Goal: Download file/media

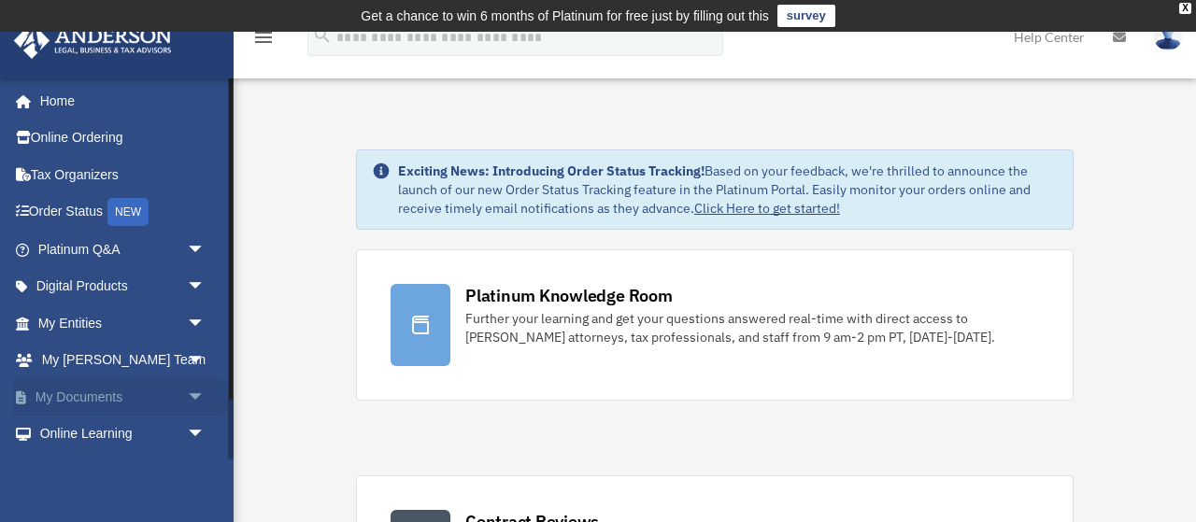
click at [195, 394] on span "arrow_drop_down" at bounding box center [205, 397] width 37 height 38
click at [106, 397] on link "My Documents arrow_drop_up" at bounding box center [123, 396] width 220 height 37
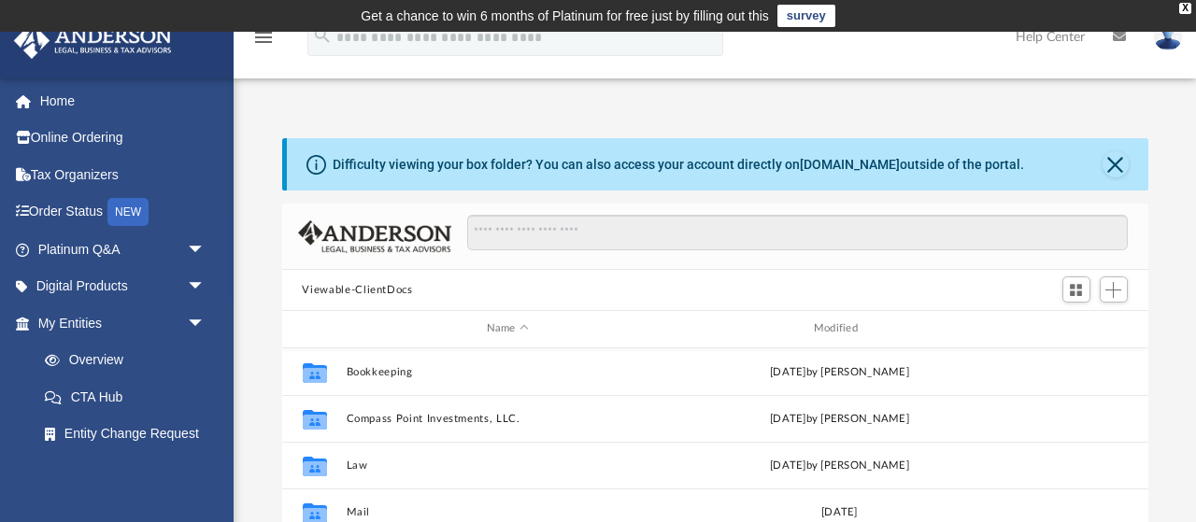
scroll to position [424, 865]
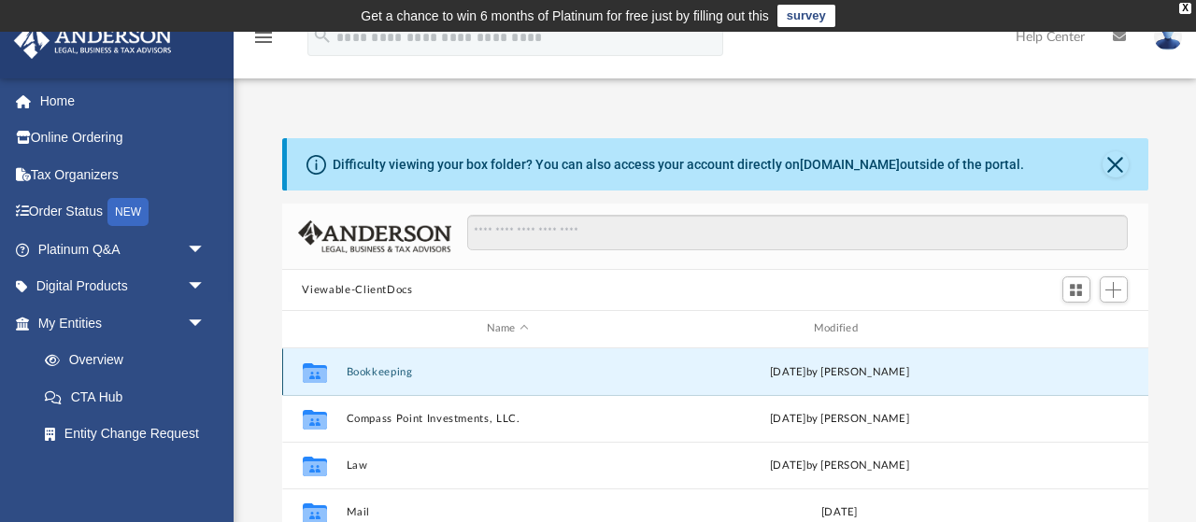
click at [401, 373] on button "Bookkeeping" at bounding box center [507, 372] width 323 height 12
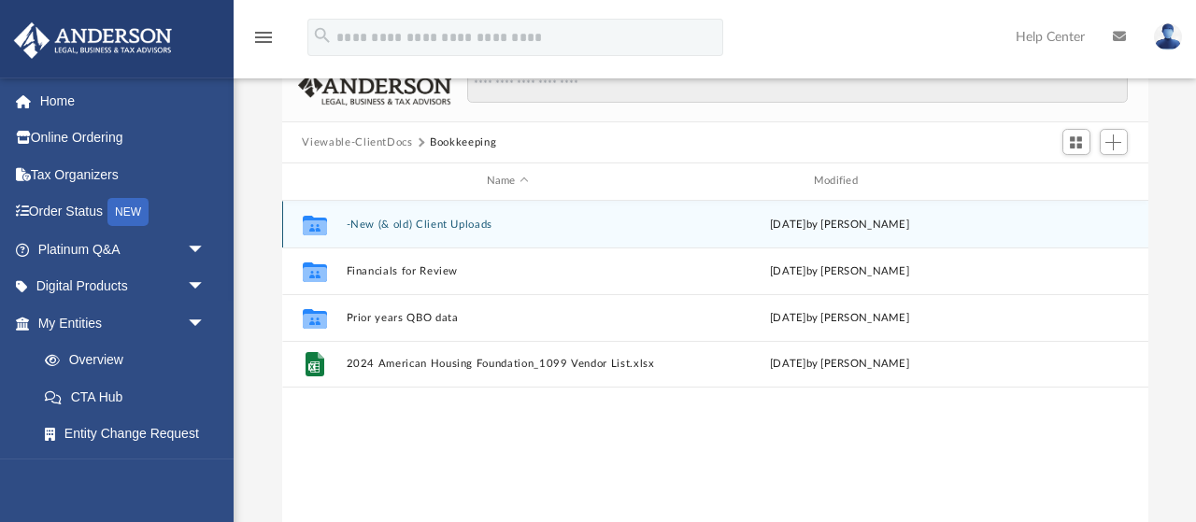
scroll to position [159, 0]
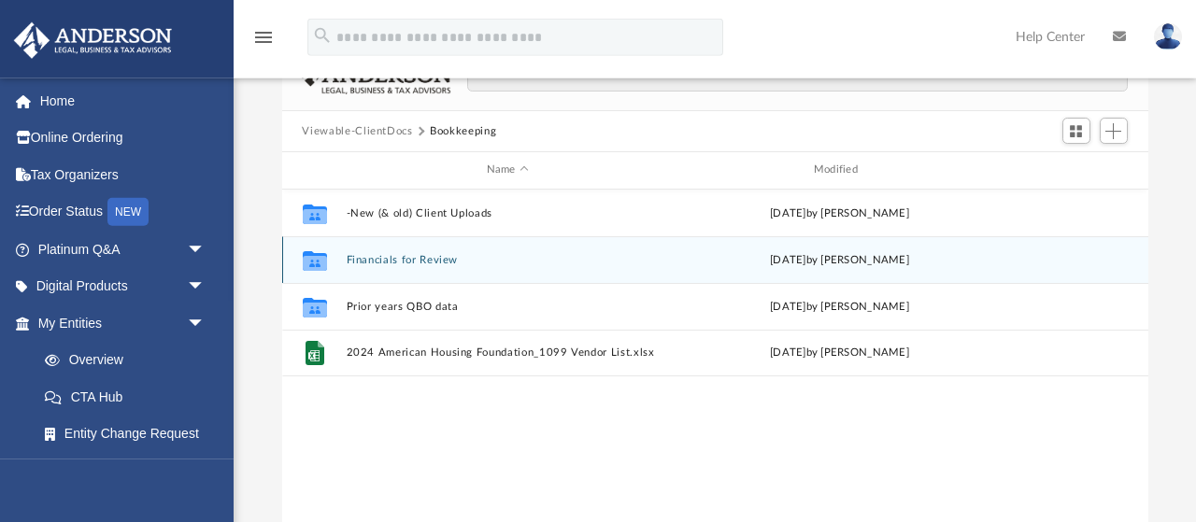
click at [432, 263] on button "Financials for Review" at bounding box center [507, 260] width 323 height 12
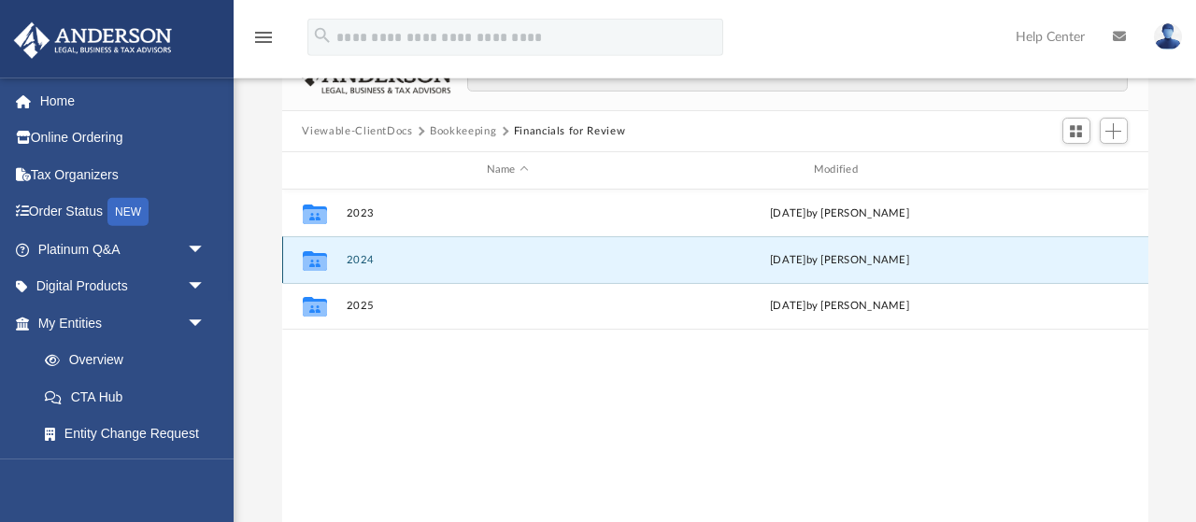
click at [432, 263] on button "2024" at bounding box center [507, 260] width 323 height 12
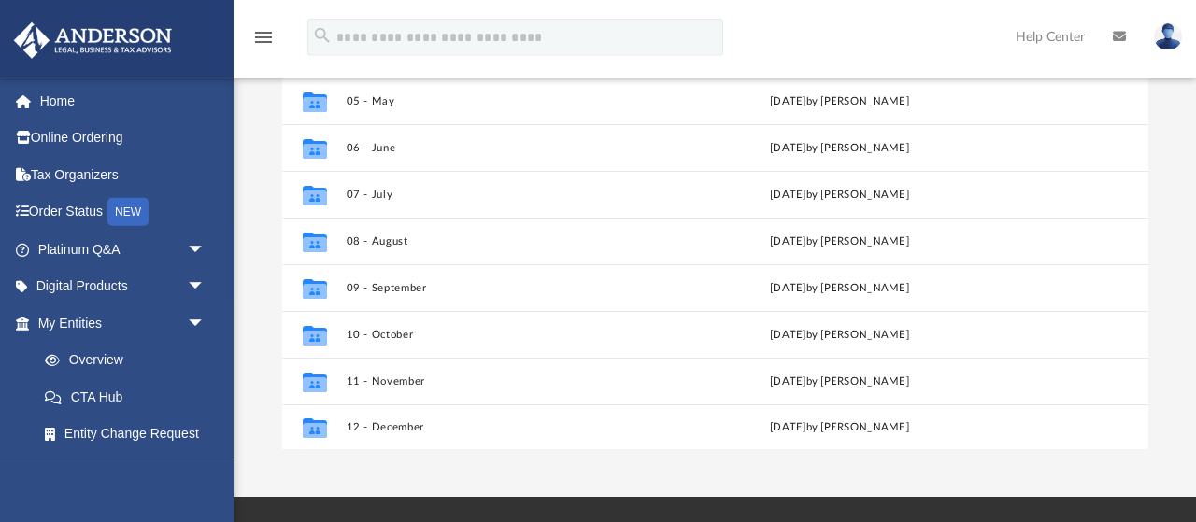
scroll to position [320, 0]
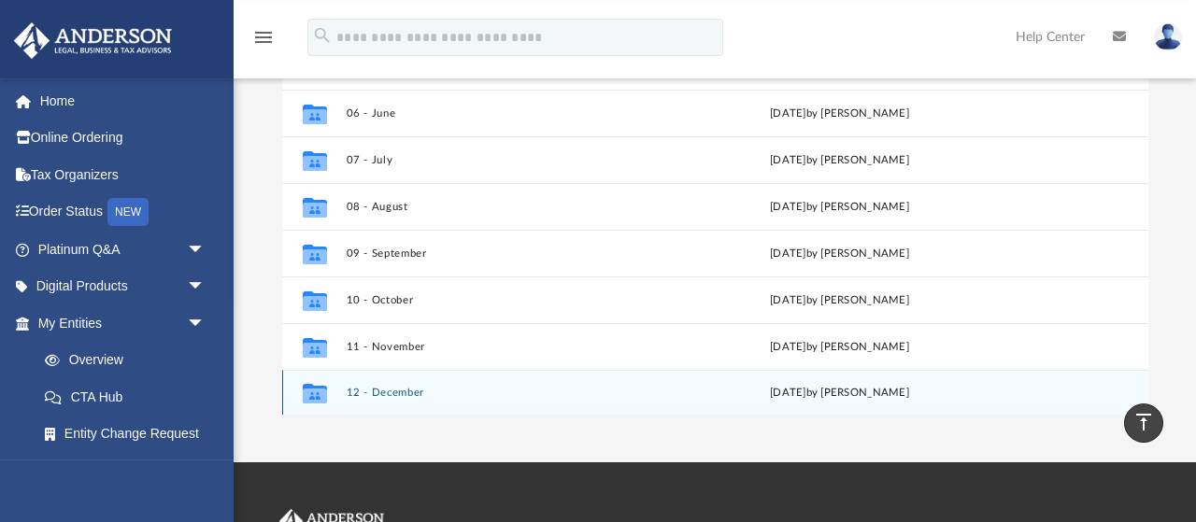
click at [392, 395] on button "12 - December" at bounding box center [507, 393] width 323 height 12
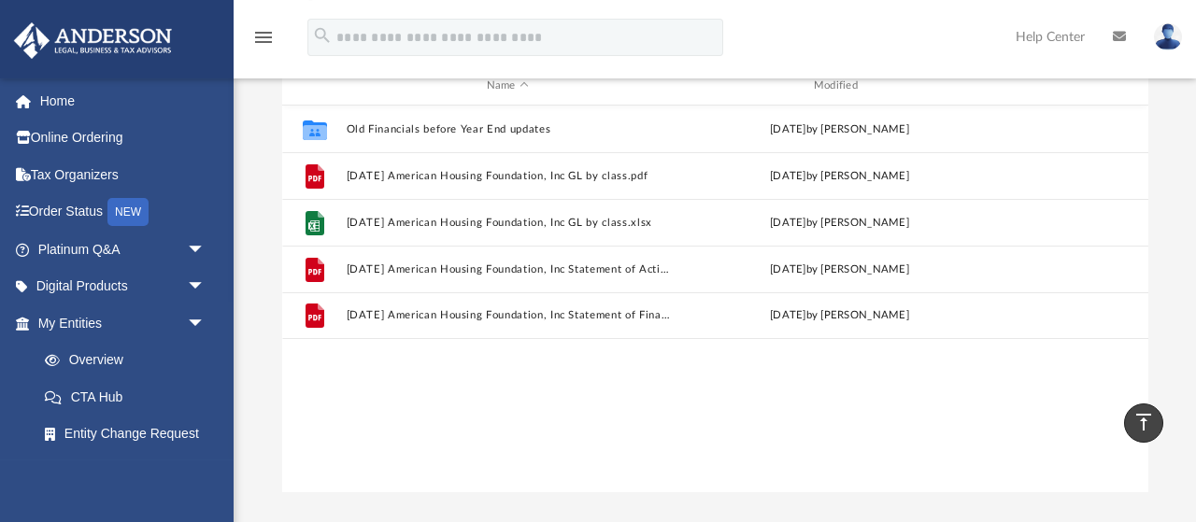
scroll to position [235, 0]
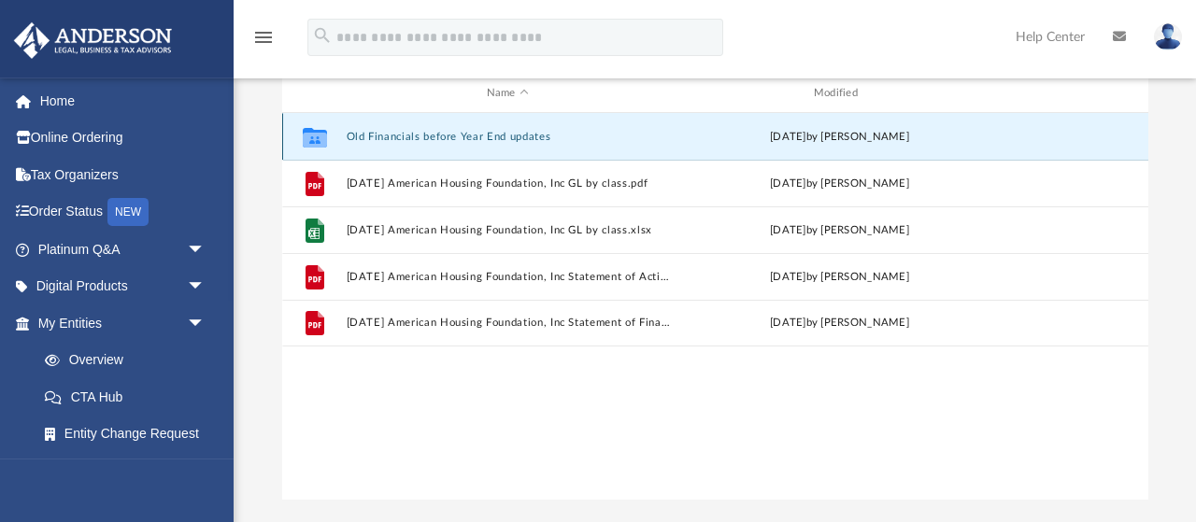
click at [486, 134] on button "Old Financials before Year End updates" at bounding box center [507, 137] width 323 height 12
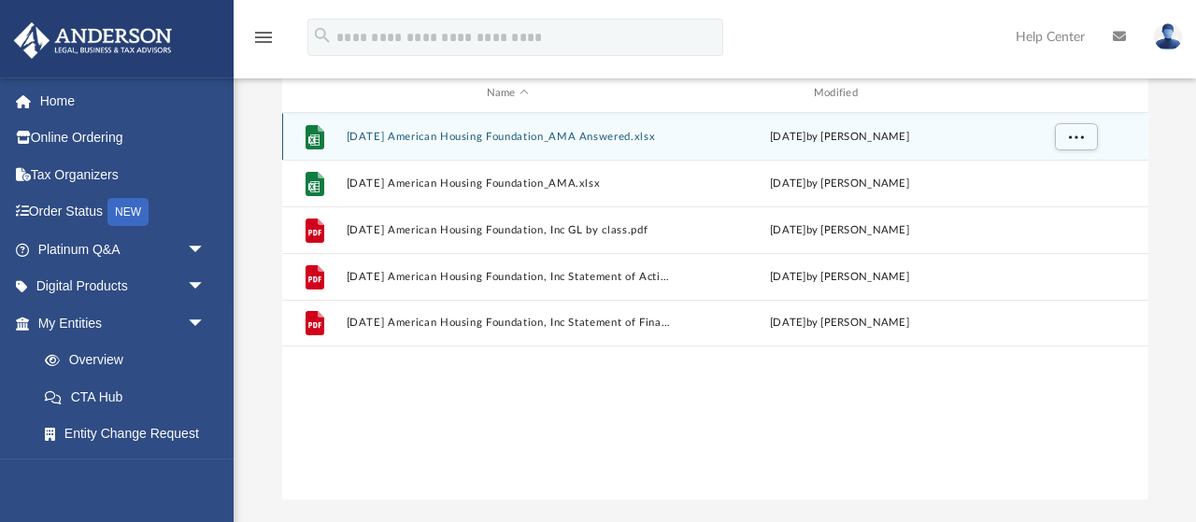
click at [640, 152] on div "File [DATE] American Housing Foundation_AMA Answered.xlsx [DATE] by [PERSON_NAM…" at bounding box center [715, 136] width 866 height 47
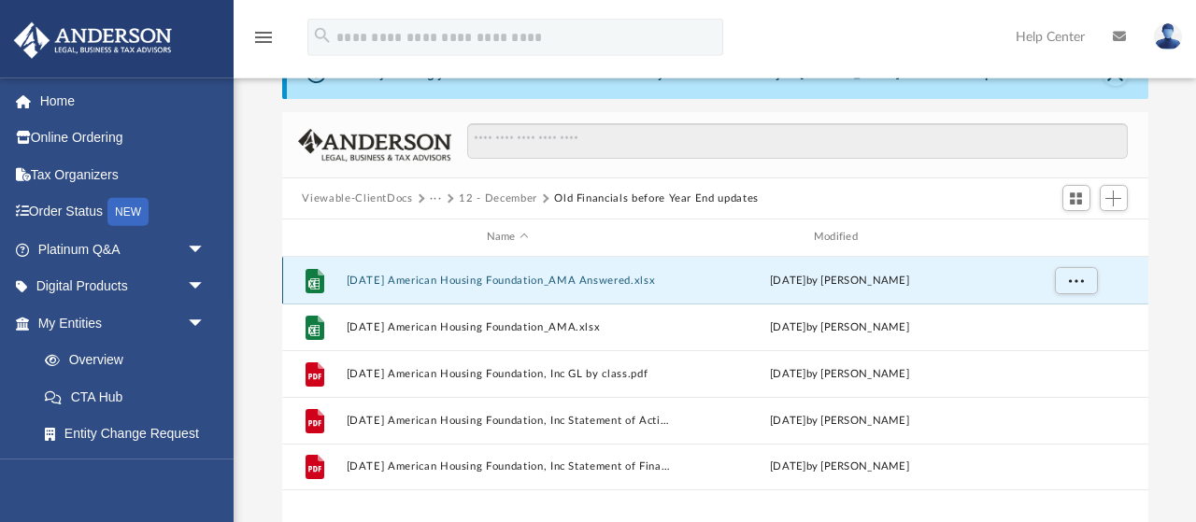
scroll to position [0, 0]
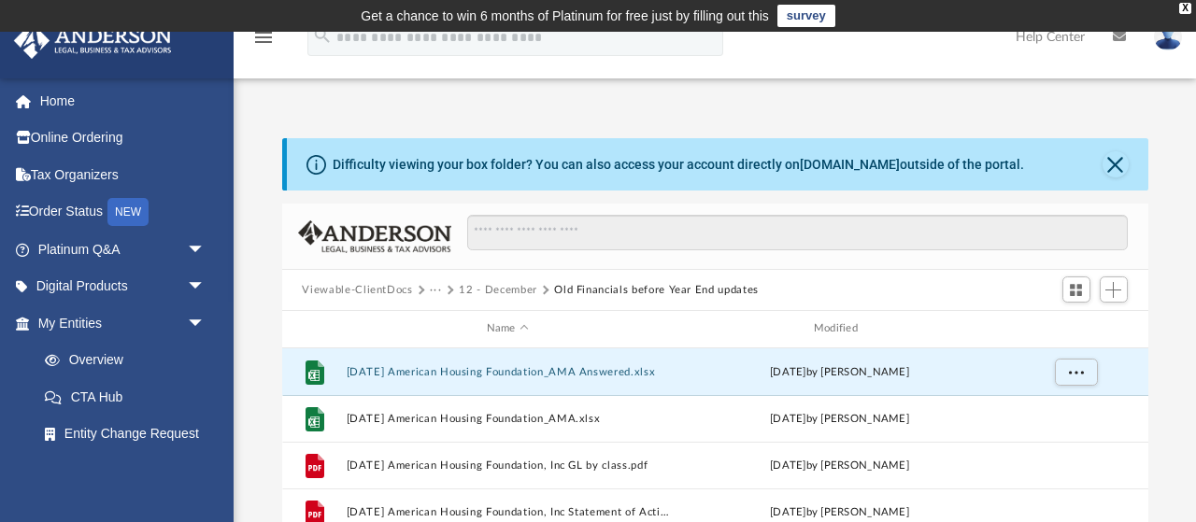
click at [511, 289] on button "12 - December" at bounding box center [498, 290] width 78 height 17
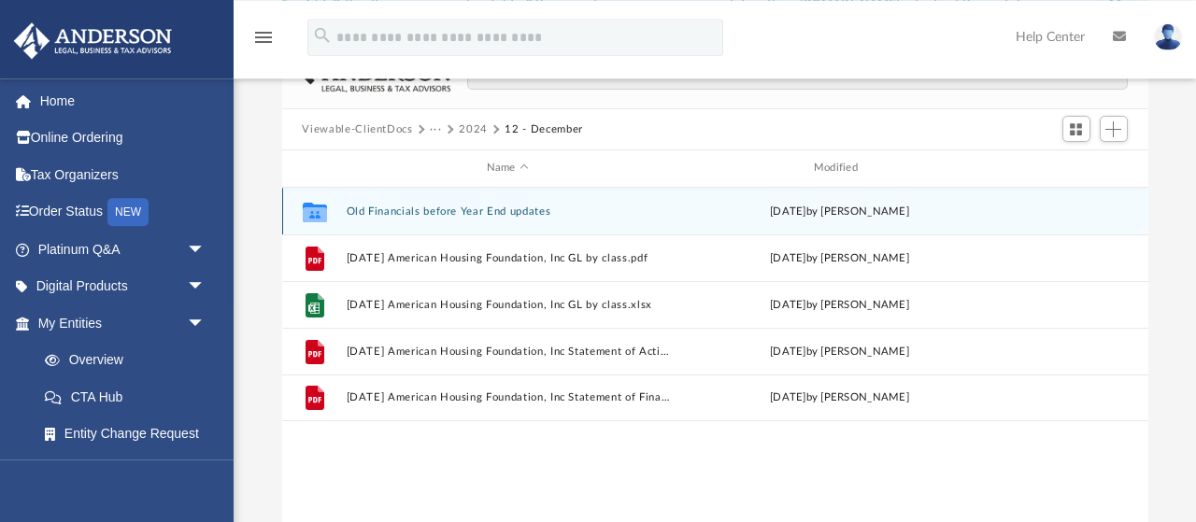
scroll to position [173, 0]
